Goal: Transaction & Acquisition: Purchase product/service

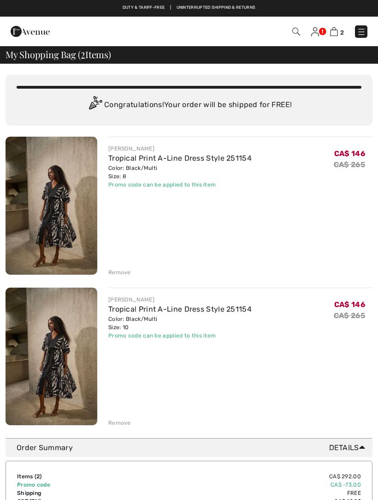
click at [127, 421] on div "Remove" at bounding box center [119, 422] width 23 height 8
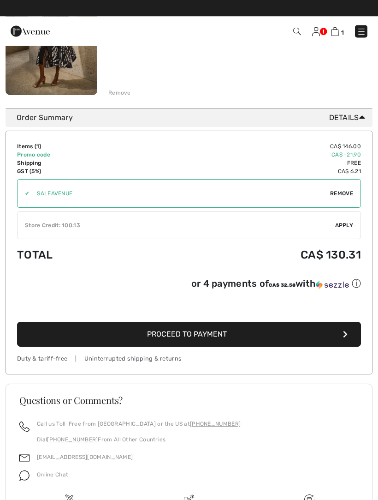
scroll to position [179, 0]
click at [265, 334] on button "Proceed to Payment" at bounding box center [189, 334] width 344 height 25
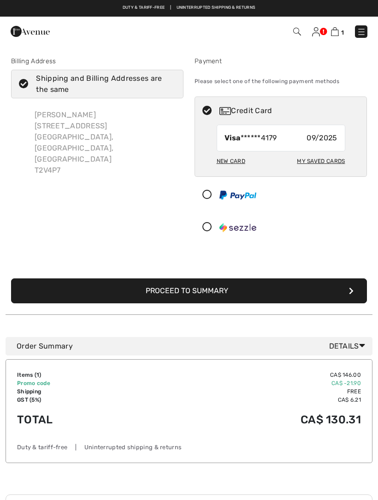
click at [239, 161] on div "New Card" at bounding box center [231, 161] width 29 height 16
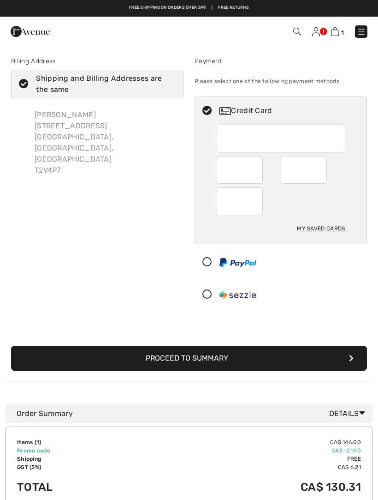
click at [334, 233] on div "My Saved Cards" at bounding box center [321, 229] width 48 height 16
radio input "true"
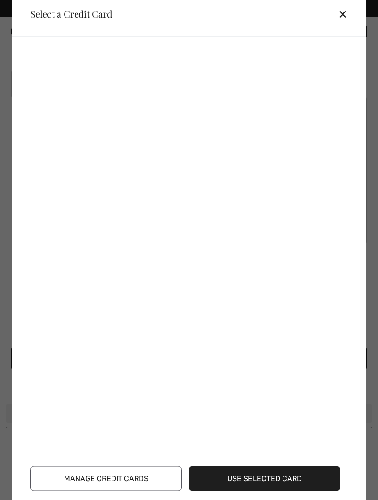
click at [143, 473] on button "Manage Credit Cards" at bounding box center [105, 478] width 151 height 25
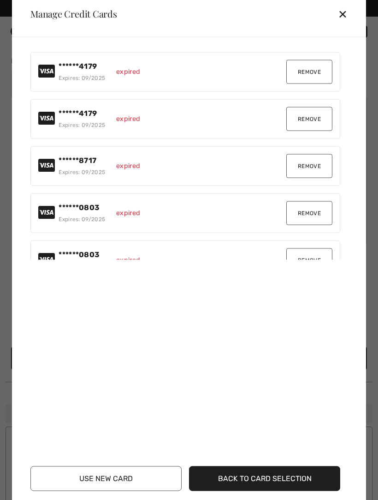
click at [145, 475] on button "Use New Card" at bounding box center [105, 478] width 151 height 25
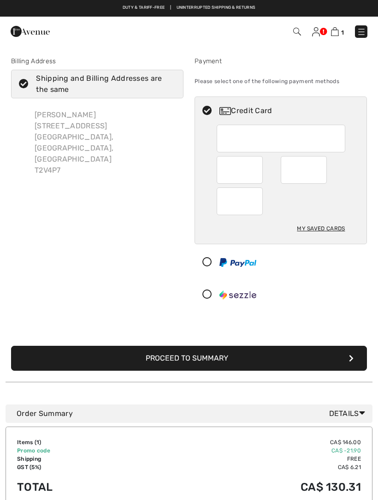
click at [338, 32] on img at bounding box center [335, 31] width 8 height 9
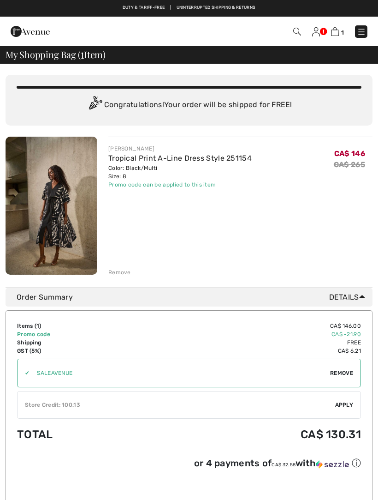
click at [318, 35] on img at bounding box center [316, 31] width 8 height 9
click at [319, 27] on img at bounding box center [316, 31] width 8 height 9
click at [319, 32] on img at bounding box center [316, 31] width 8 height 9
click at [319, 34] on img at bounding box center [316, 31] width 8 height 9
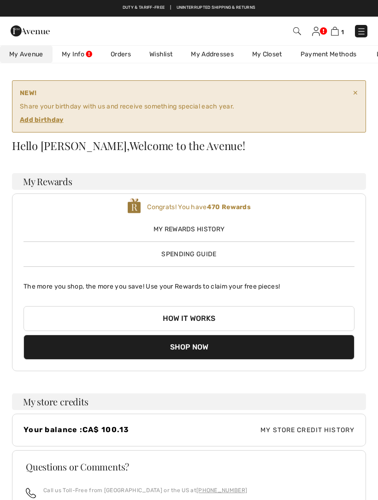
click at [53, 119] on ins "Add birthday" at bounding box center [42, 120] width 44 height 8
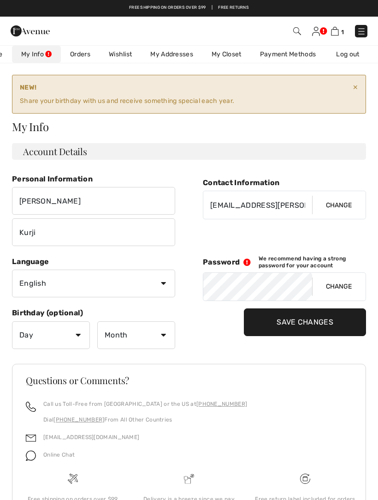
scroll to position [12, 0]
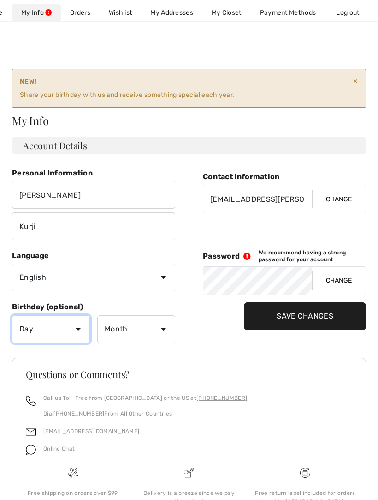
click at [81, 330] on select "Day 1 2 3 4 5 6 7 8 9 10 11 12 13 14 15 16 17 18 19 20 21 22 23 24 25 26 27 28 …" at bounding box center [51, 329] width 78 height 28
select select "23"
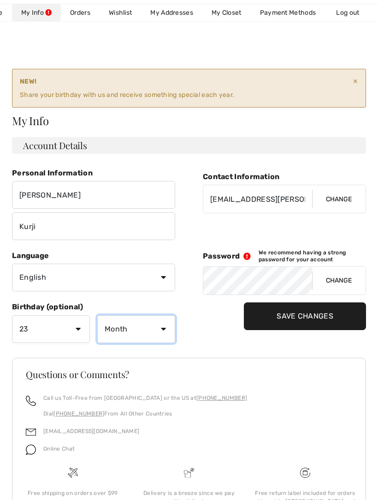
click at [166, 327] on select "Month January February March April May June July August September October Novem…" at bounding box center [136, 329] width 78 height 28
select select "7"
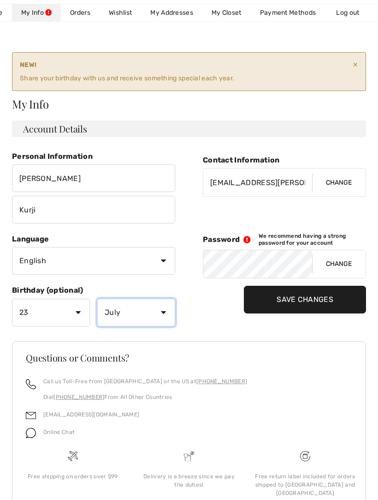
scroll to position [38, 0]
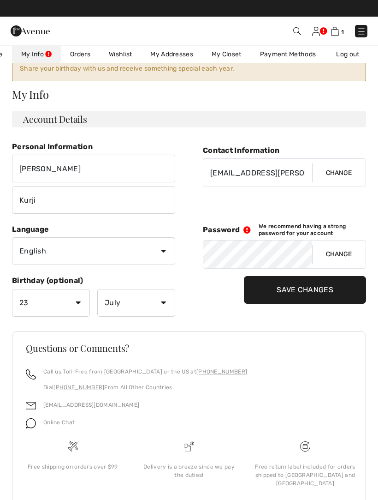
click at [323, 289] on input "Save Changes" at bounding box center [305, 290] width 122 height 28
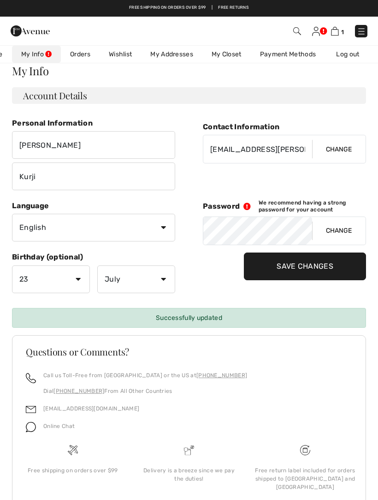
scroll to position [0, 0]
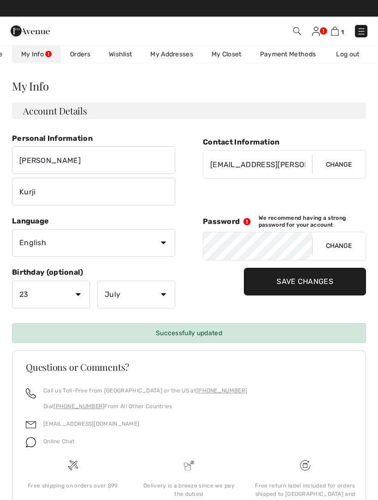
click at [288, 55] on link "Payment Methods" at bounding box center [288, 54] width 75 height 17
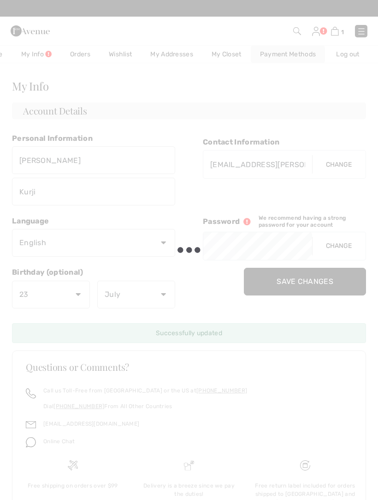
scroll to position [0, 44]
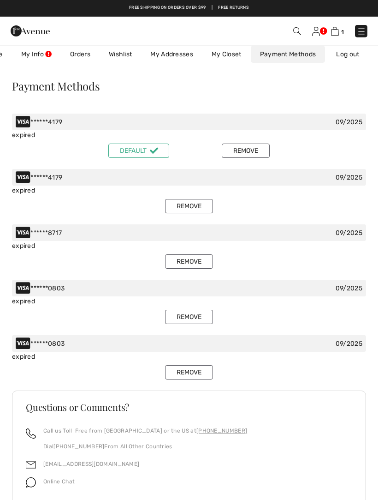
click at [252, 154] on button "Remove" at bounding box center [246, 150] width 48 height 14
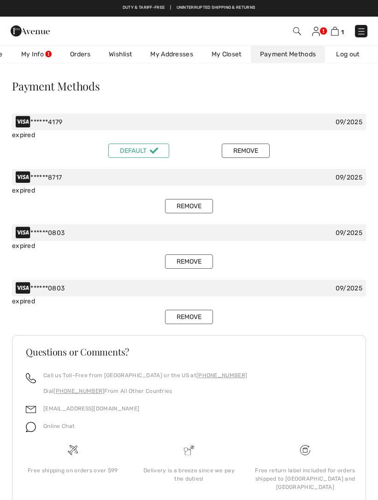
click at [251, 152] on button "Remove" at bounding box center [246, 150] width 48 height 14
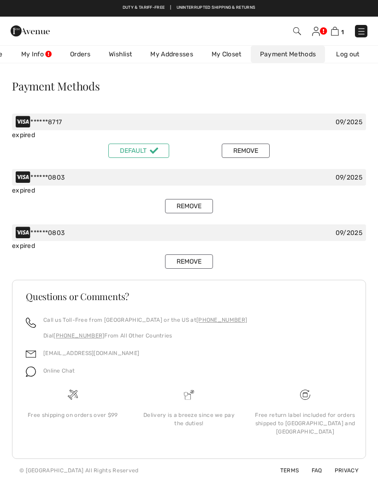
click at [256, 148] on button "Remove" at bounding box center [246, 150] width 48 height 14
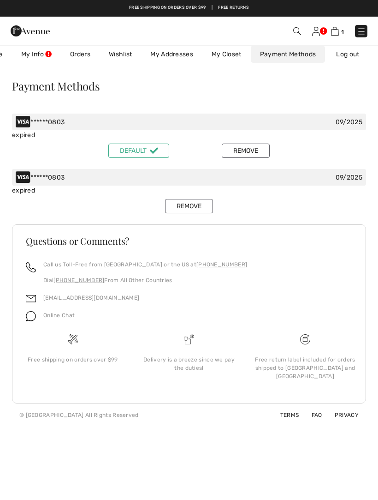
click at [322, 176] on div "******0803 09/2025" at bounding box center [189, 177] width 354 height 17
click at [285, 177] on div "******0803 09/2025" at bounding box center [189, 177] width 354 height 17
click at [354, 119] on div "09/2025" at bounding box center [349, 122] width 27 height 10
click at [86, 182] on div "******0803 09/2025" at bounding box center [189, 177] width 354 height 17
click at [246, 149] on button "Remove" at bounding box center [246, 150] width 48 height 14
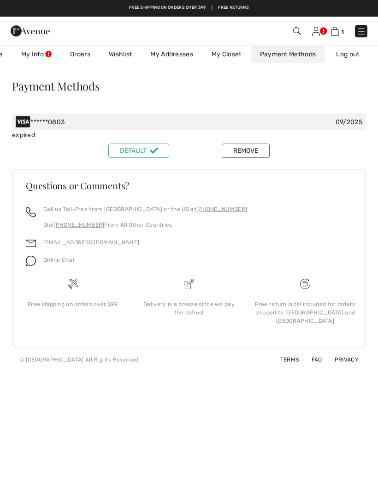
click at [255, 150] on button "Remove" at bounding box center [246, 150] width 48 height 14
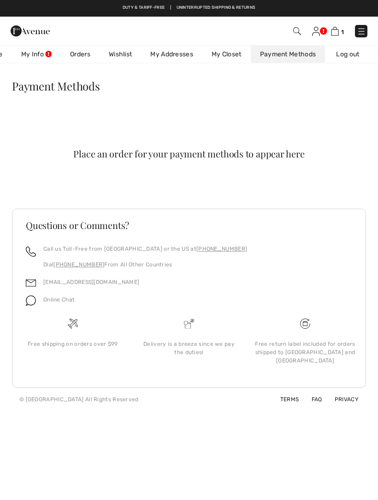
click at [81, 54] on link "Orders" at bounding box center [80, 54] width 39 height 17
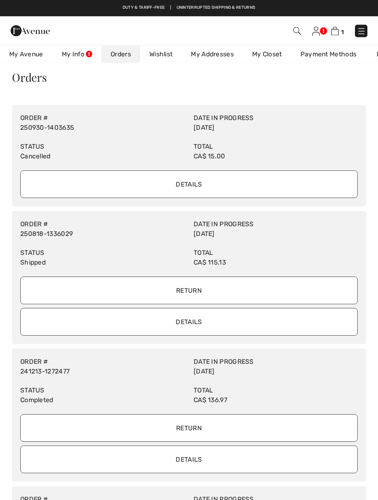
scroll to position [0, 0]
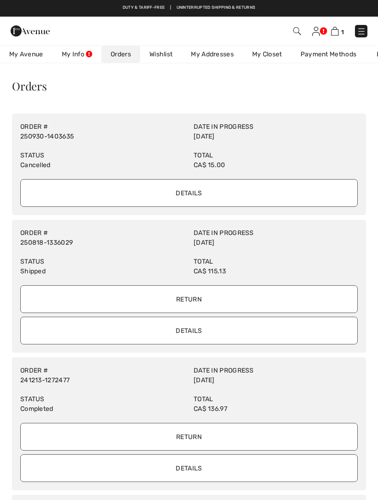
click at [340, 28] on link "1" at bounding box center [337, 30] width 13 height 11
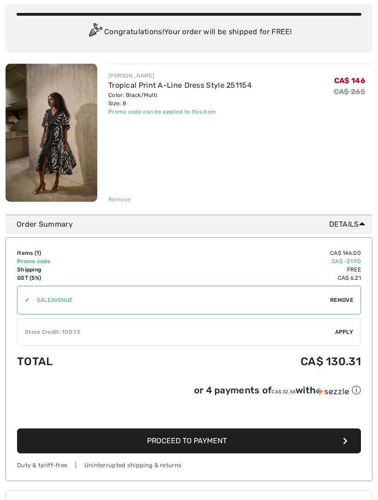
scroll to position [77, 0]
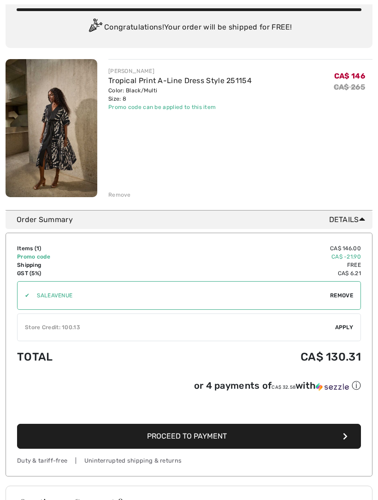
click at [200, 434] on span "Proceed to Payment" at bounding box center [187, 436] width 80 height 9
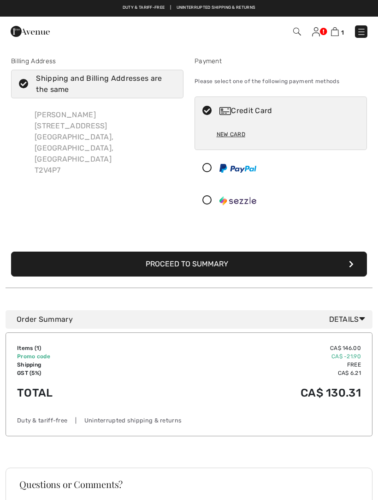
click at [233, 135] on div "New Card" at bounding box center [231, 134] width 29 height 16
radio input "true"
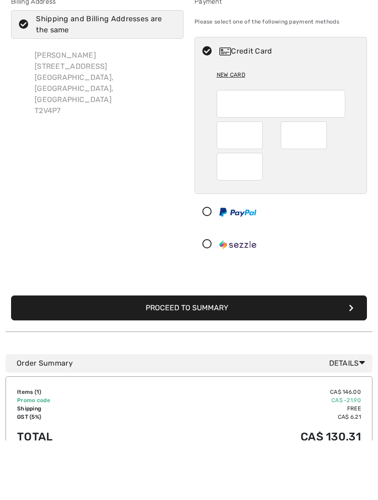
click at [219, 355] on button "Proceed to Summary" at bounding box center [189, 367] width 356 height 25
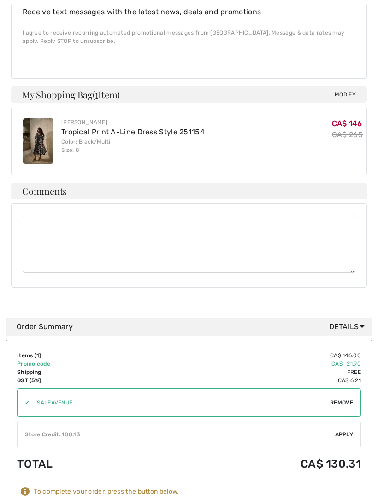
scroll to position [444, 0]
click at [346, 420] on div "✔ Store Credit: 100.13 Apply Remove" at bounding box center [189, 434] width 344 height 28
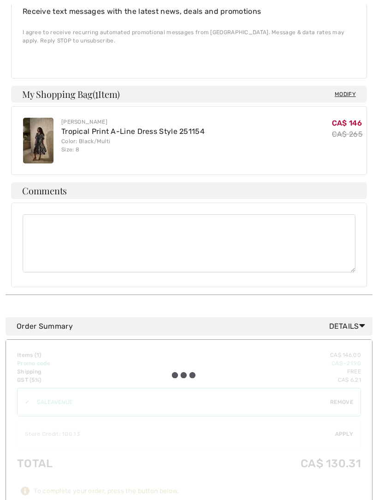
scroll to position [445, 0]
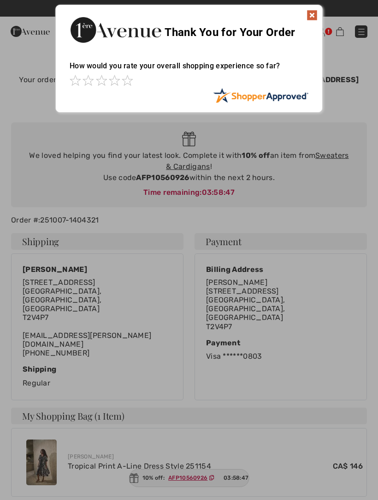
click at [314, 14] on img at bounding box center [312, 15] width 11 height 11
